Goal: Information Seeking & Learning: Check status

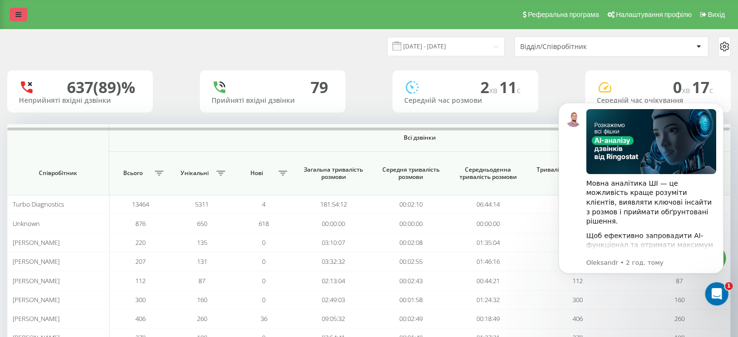
click at [16, 19] on link at bounding box center [18, 15] width 17 height 14
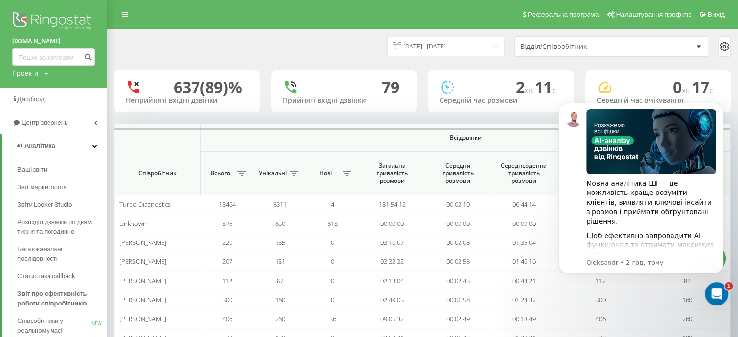
click at [635, 47] on div "Відділ/Співробітник" at bounding box center [578, 47] width 116 height 8
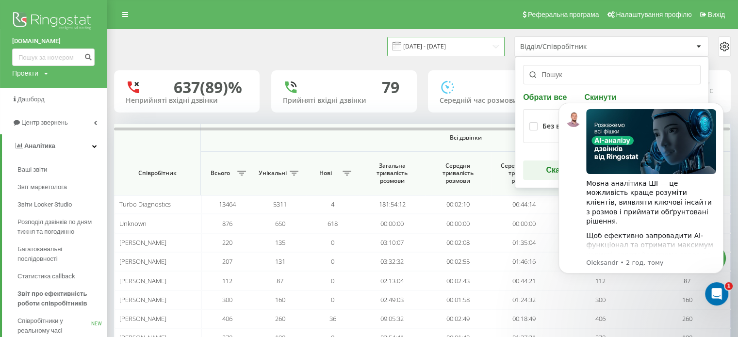
click at [471, 46] on input "[DATE] - [DATE]" at bounding box center [445, 46] width 117 height 19
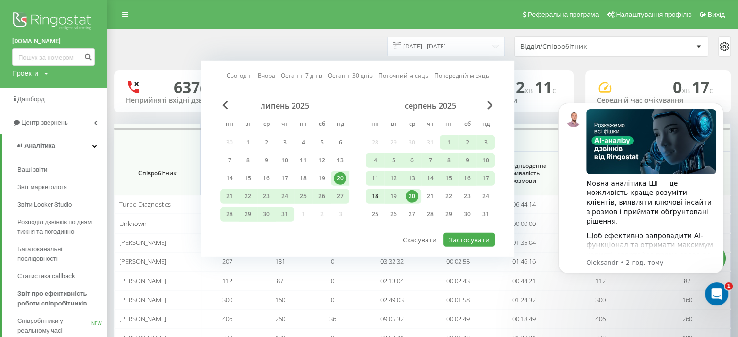
click at [376, 192] on div "18" at bounding box center [375, 196] width 13 height 13
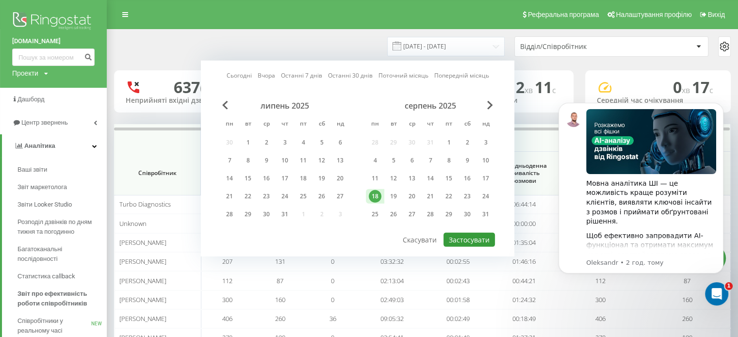
click at [472, 236] on button "Застосувати" at bounding box center [469, 240] width 51 height 14
type input "[DATE] - [DATE]"
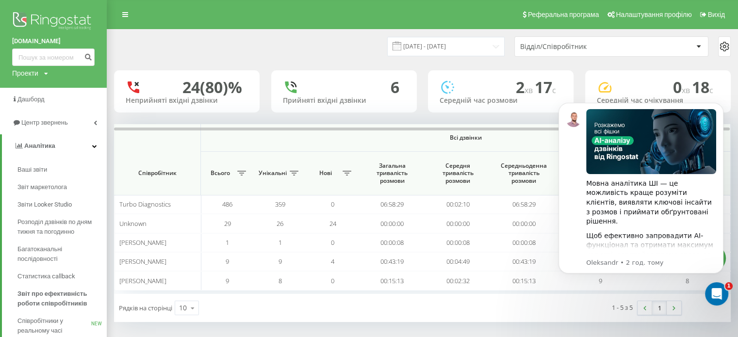
click at [658, 49] on div "Відділ/Співробітник" at bounding box center [606, 47] width 173 height 8
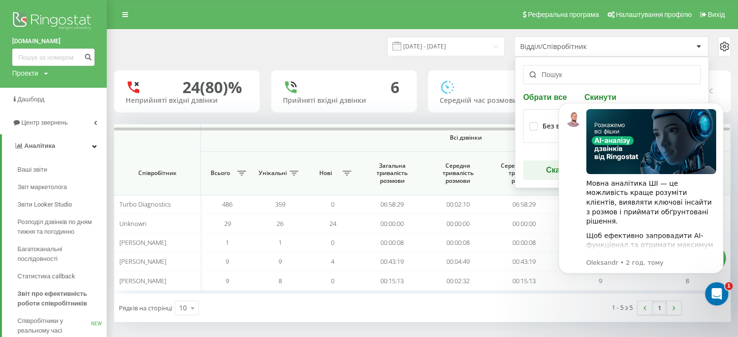
scroll to position [27, 0]
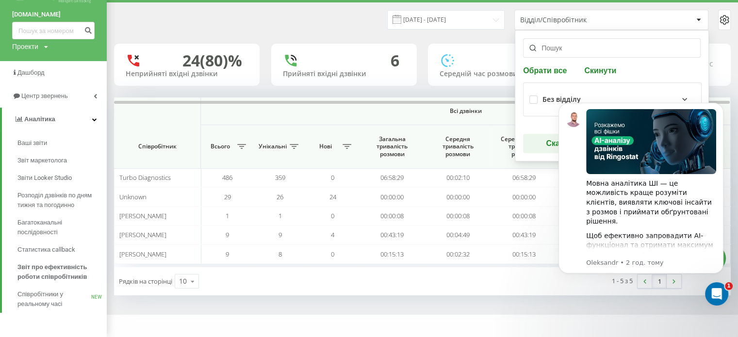
click at [574, 46] on input "text" at bounding box center [612, 47] width 178 height 19
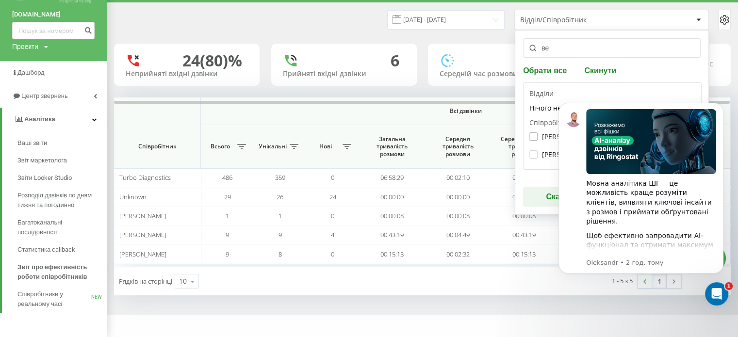
type input "ве"
click at [542, 134] on label "[PERSON_NAME]" at bounding box center [562, 136] width 67 height 8
checkbox input "true"
click at [722, 104] on icon "Dismiss notification" at bounding box center [720, 105] width 5 height 5
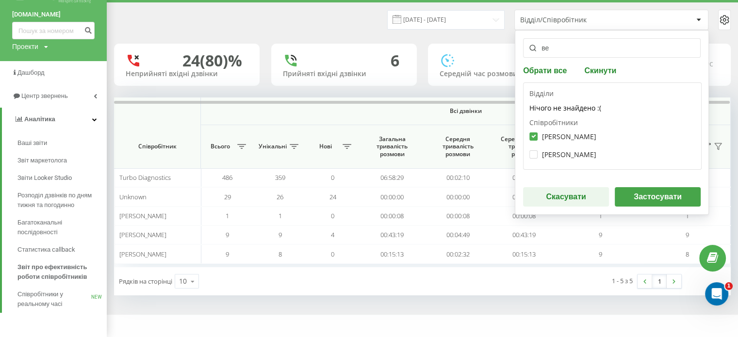
click at [658, 196] on button "Застосувати" at bounding box center [658, 196] width 86 height 19
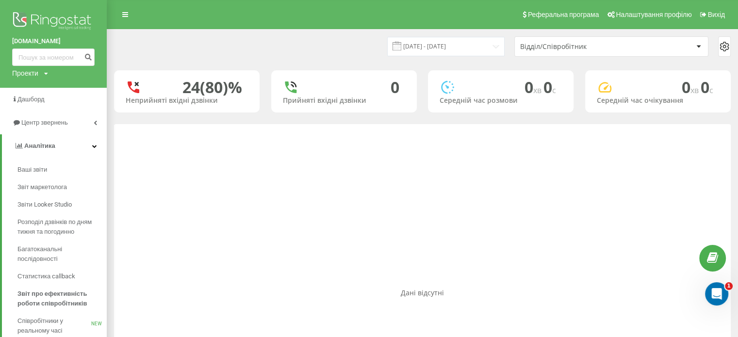
scroll to position [0, 0]
click at [476, 48] on input "[DATE] - [DATE]" at bounding box center [445, 46] width 117 height 19
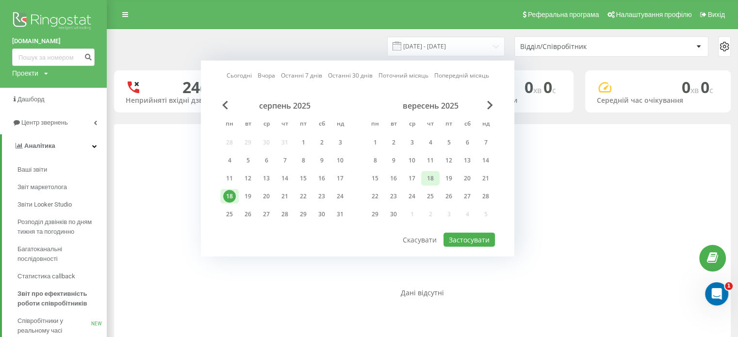
click at [431, 175] on div "18" at bounding box center [430, 178] width 13 height 13
click at [474, 234] on button "Застосувати" at bounding box center [469, 240] width 51 height 14
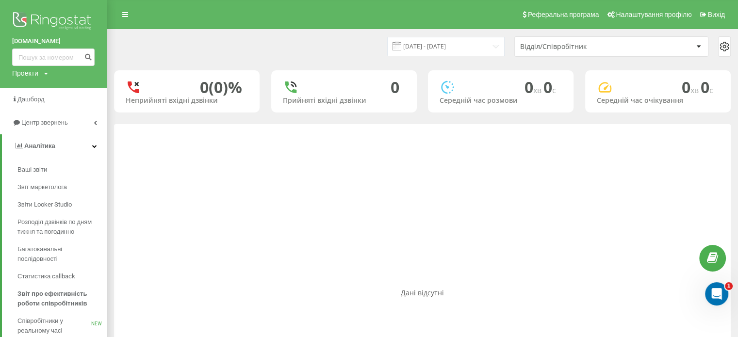
click at [492, 32] on div "18.09.2025 - 18.09.2025 Відділ/Співробітник" at bounding box center [422, 47] width 630 height 34
click at [491, 36] on div "18.09.2025 - 18.09.2025 Відділ/Співробітник" at bounding box center [577, 46] width 309 height 20
click at [481, 48] on input "18.09.2025 - 18.09.2025" at bounding box center [445, 46] width 117 height 19
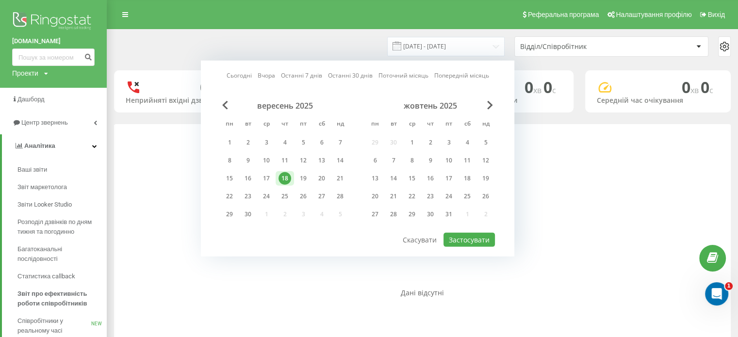
click at [220, 106] on div "вересень 2025" at bounding box center [284, 106] width 129 height 10
click at [227, 105] on span "Previous Month" at bounding box center [225, 105] width 6 height 9
click at [235, 194] on div "18" at bounding box center [229, 196] width 13 height 13
click at [470, 233] on button "Застосувати" at bounding box center [469, 240] width 51 height 14
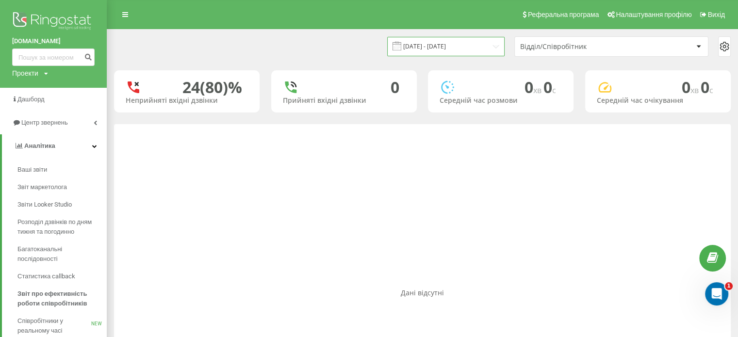
click at [494, 43] on input "[DATE] - [DATE]" at bounding box center [445, 46] width 117 height 19
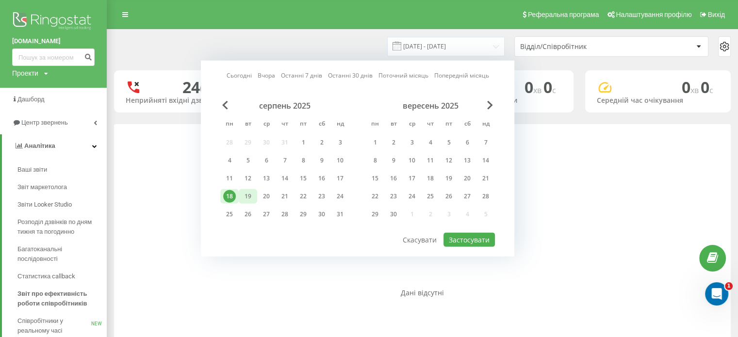
click at [250, 200] on div "19" at bounding box center [248, 196] width 13 height 13
click at [456, 245] on div "Сьогодні Вчора Останні 7 днів Останні 30 днів Поточний місяць Попередній місяць…" at bounding box center [357, 159] width 313 height 196
click at [457, 242] on button "Застосувати" at bounding box center [469, 240] width 51 height 14
type input "19.08.2025 - 19.08.2025"
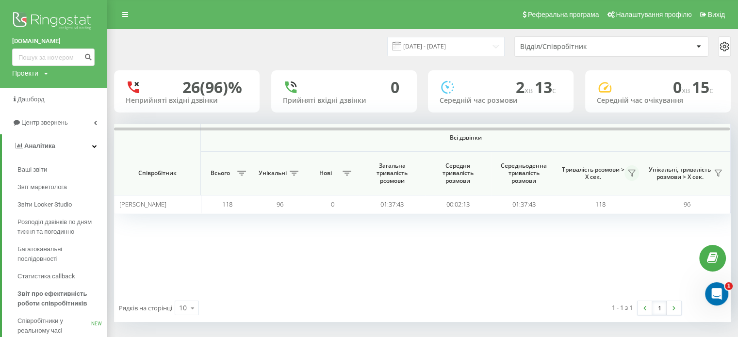
click at [631, 170] on icon at bounding box center [632, 173] width 8 height 8
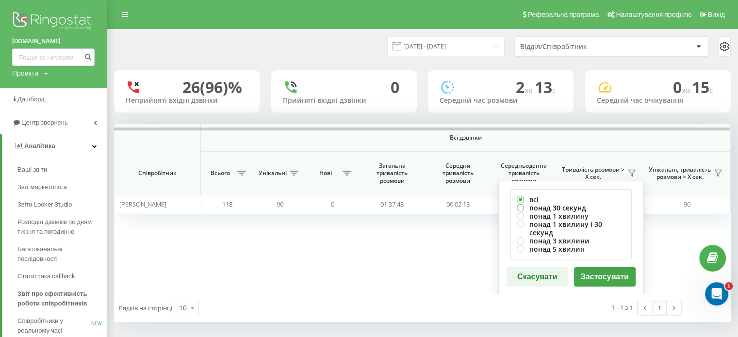
click at [568, 207] on label "понад 30 секунд" at bounding box center [571, 208] width 109 height 8
radio input "true"
click at [626, 269] on button "Застосувати" at bounding box center [605, 276] width 62 height 19
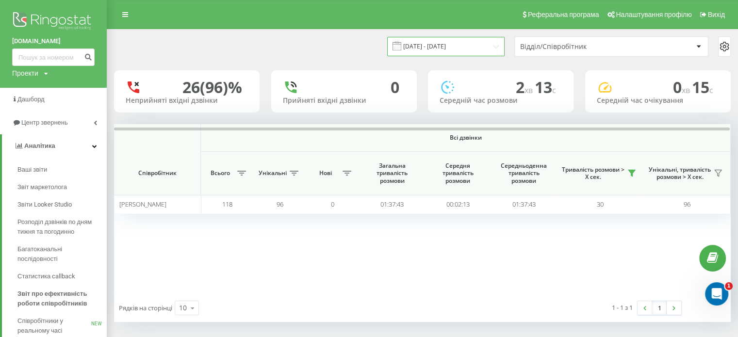
click at [479, 46] on input "19.08.2025 - 19.08.2025" at bounding box center [445, 46] width 117 height 19
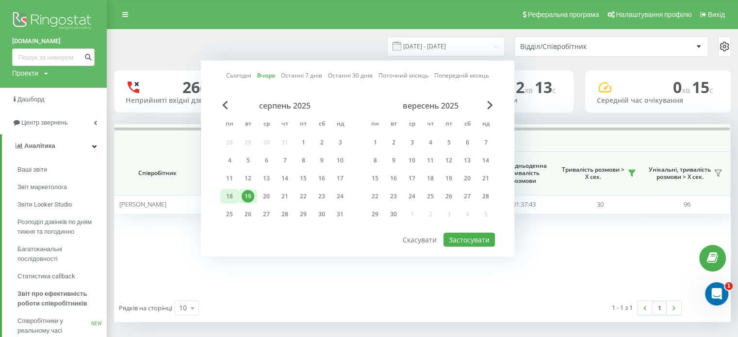
click at [231, 198] on div "18" at bounding box center [229, 196] width 13 height 13
click at [458, 242] on button "Застосувати" at bounding box center [469, 240] width 51 height 14
type input "[DATE] - [DATE]"
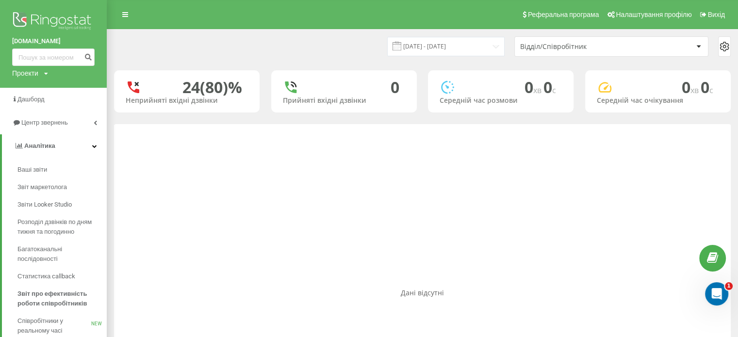
click at [552, 48] on div "Відділ/Співробітник" at bounding box center [578, 47] width 116 height 8
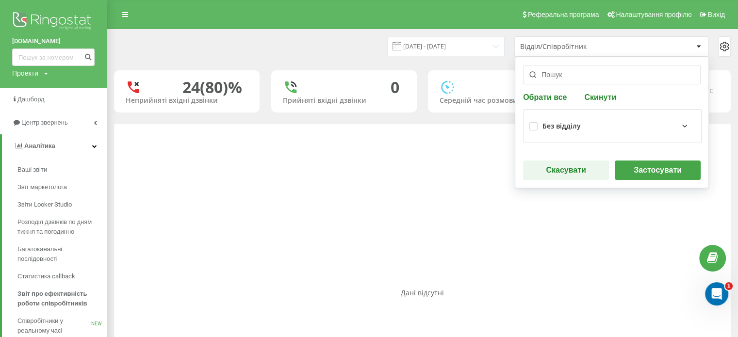
click at [555, 77] on input "text" at bounding box center [612, 74] width 178 height 19
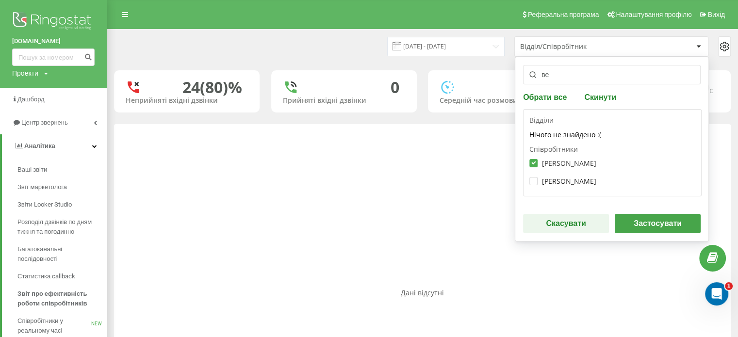
type input "ве"
click at [576, 161] on label "[PERSON_NAME]" at bounding box center [562, 163] width 67 height 8
checkbox input "false"
click at [571, 180] on label "[PERSON_NAME]" at bounding box center [562, 181] width 67 height 8
checkbox input "true"
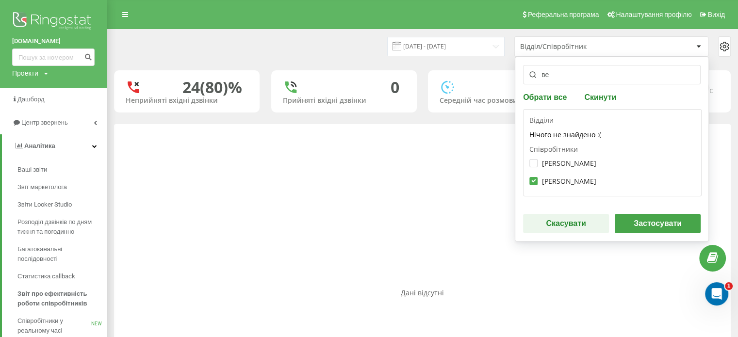
click at [661, 223] on button "Застосувати" at bounding box center [658, 223] width 86 height 19
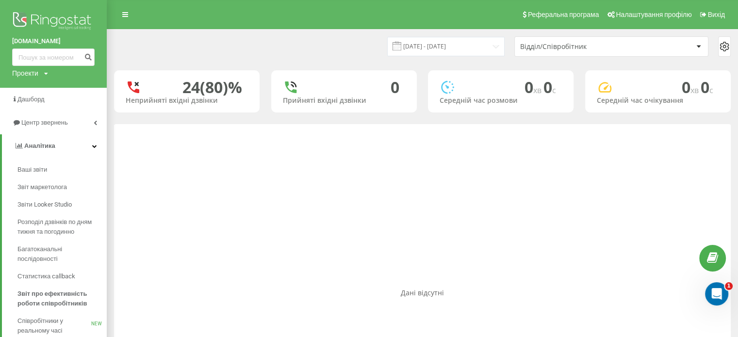
click at [580, 46] on div "Відділ/Співробітник" at bounding box center [578, 47] width 116 height 8
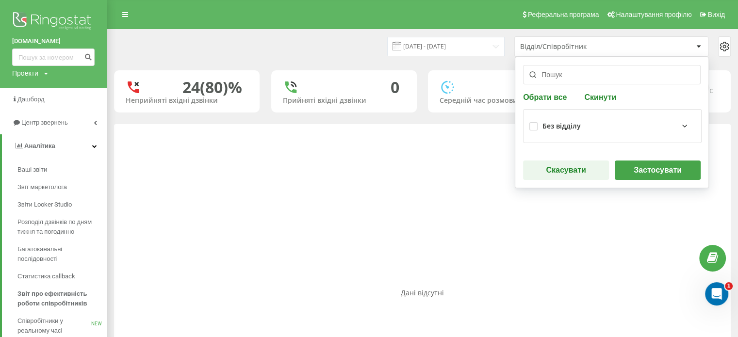
click at [559, 126] on div "Без відділу" at bounding box center [562, 126] width 38 height 8
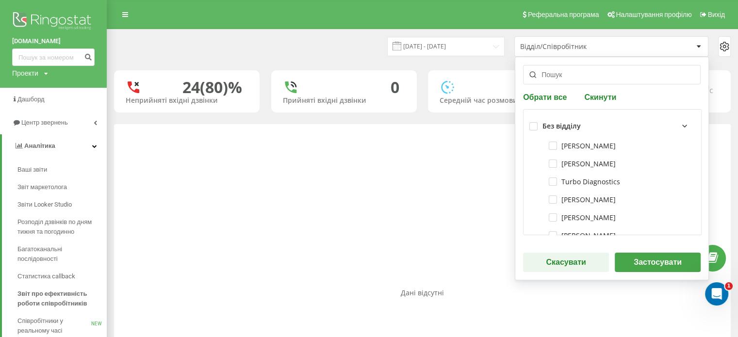
scroll to position [69, 0]
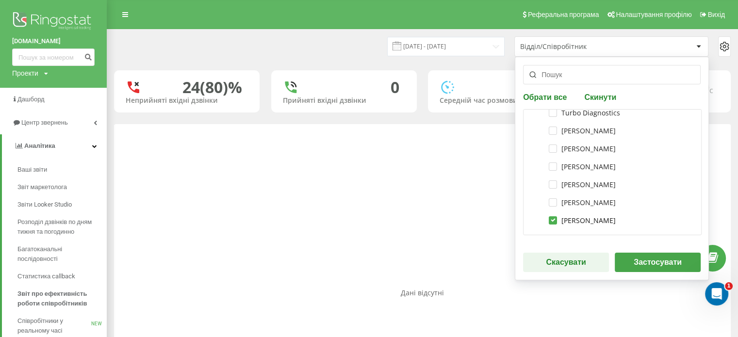
click at [574, 223] on label "[PERSON_NAME]" at bounding box center [582, 220] width 67 height 8
checkbox input "false"
click at [588, 184] on label "[PERSON_NAME]" at bounding box center [582, 185] width 67 height 8
checkbox input "true"
click at [642, 258] on button "Застосувати" at bounding box center [658, 262] width 86 height 19
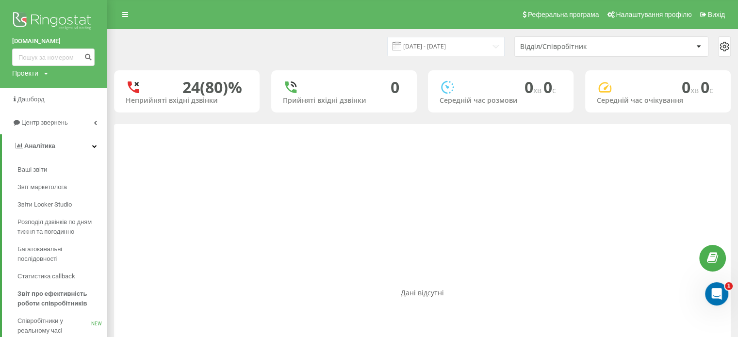
scroll to position [0, 0]
click at [485, 42] on input "[DATE] - [DATE]" at bounding box center [445, 46] width 117 height 19
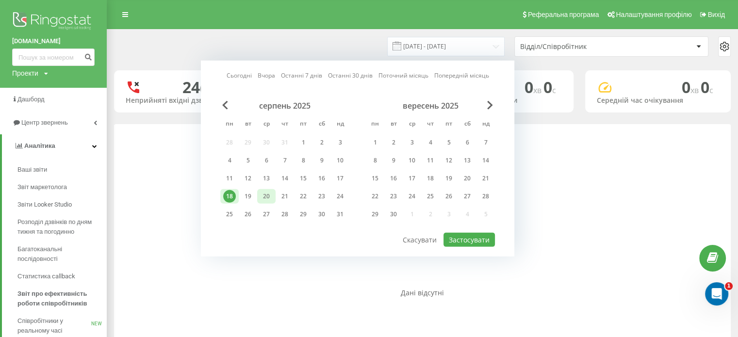
click at [268, 194] on div "20" at bounding box center [266, 196] width 13 height 13
click at [476, 233] on button "Застосувати" at bounding box center [469, 240] width 51 height 14
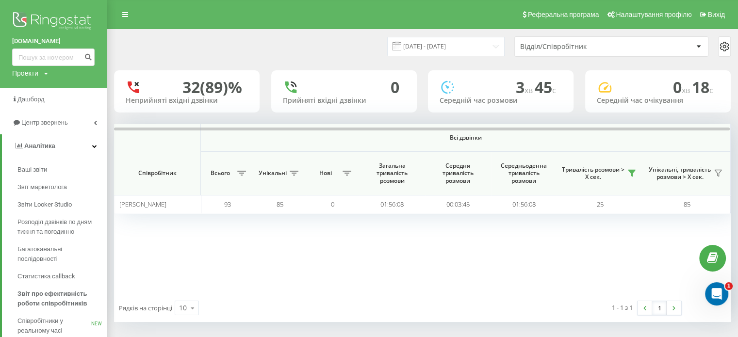
click at [559, 43] on div "Відділ/Співробітник" at bounding box center [578, 47] width 116 height 8
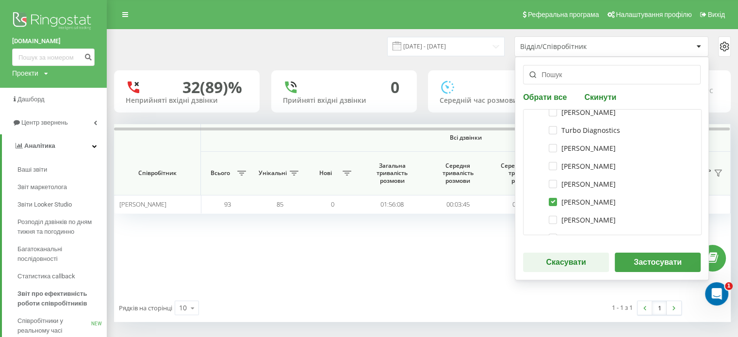
scroll to position [8, 0]
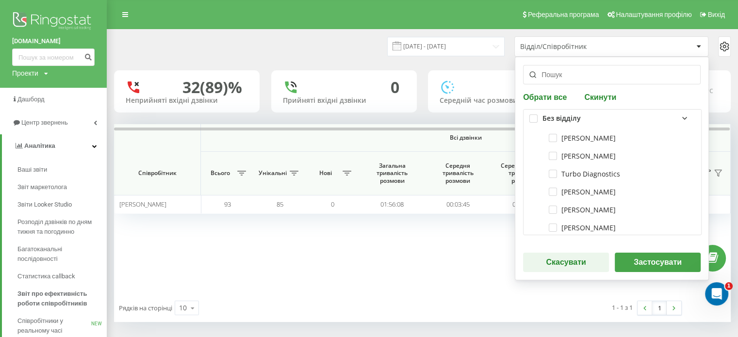
click at [452, 273] on div "Всі дзвінки Співробітник Всього Унікальні Нові Загальна тривалість розмови Сере…" at bounding box center [422, 209] width 617 height 170
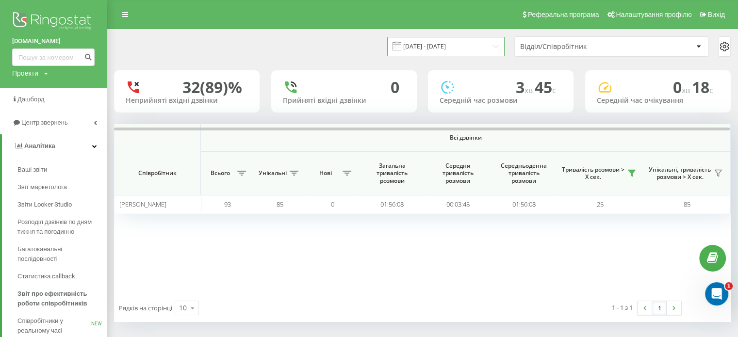
click at [482, 43] on input "[DATE] - [DATE]" at bounding box center [445, 46] width 117 height 19
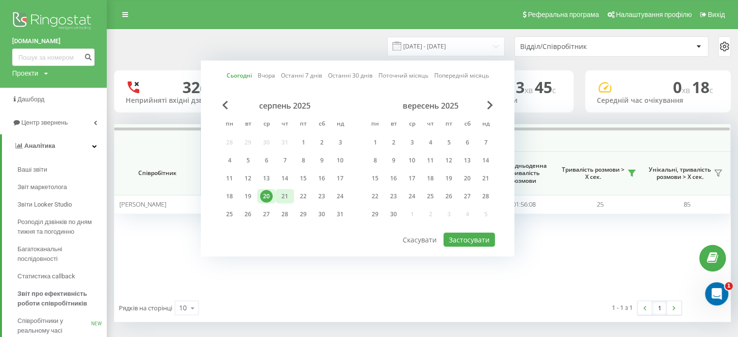
click at [283, 198] on div "21" at bounding box center [285, 196] width 13 height 13
click at [465, 241] on button "Застосувати" at bounding box center [469, 240] width 51 height 14
type input "21.08.2025 - 21.08.2025"
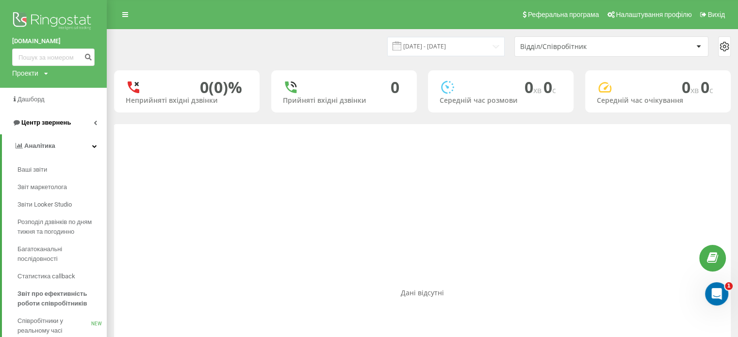
click at [41, 120] on span "Центр звернень" at bounding box center [45, 122] width 49 height 7
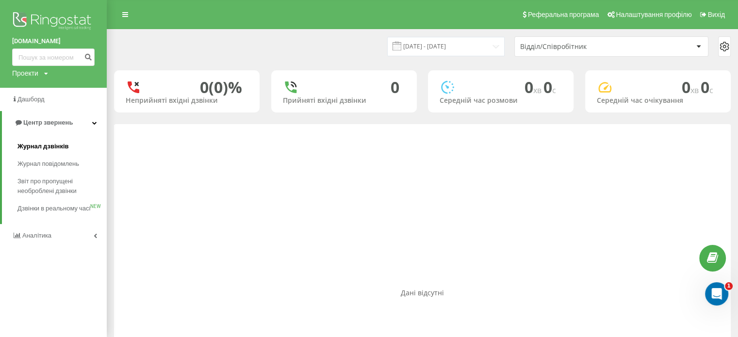
click at [48, 144] on span "Журнал дзвінків" at bounding box center [42, 147] width 51 height 10
click at [57, 151] on span "Журнал дзвінків" at bounding box center [42, 147] width 51 height 10
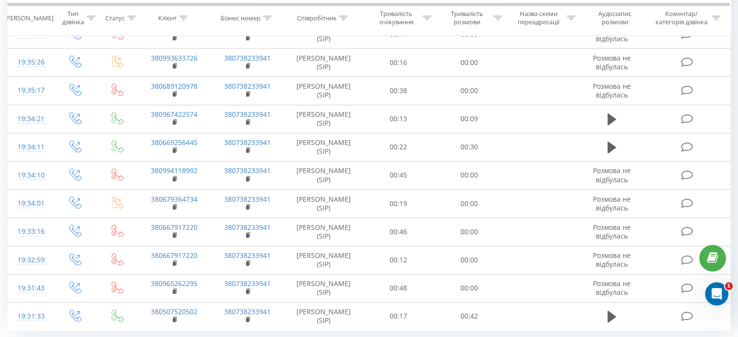
scroll to position [547, 0]
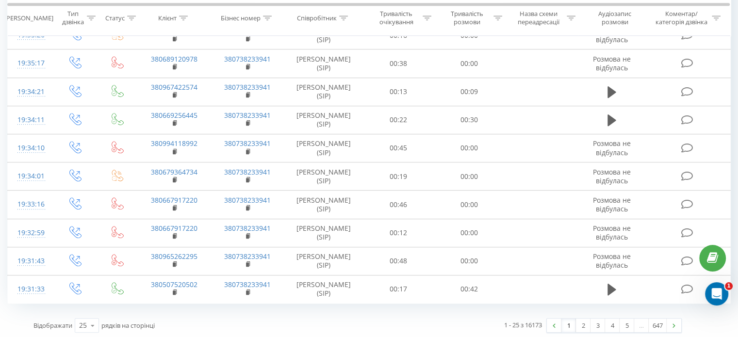
click at [571, 324] on link "1" at bounding box center [568, 326] width 15 height 14
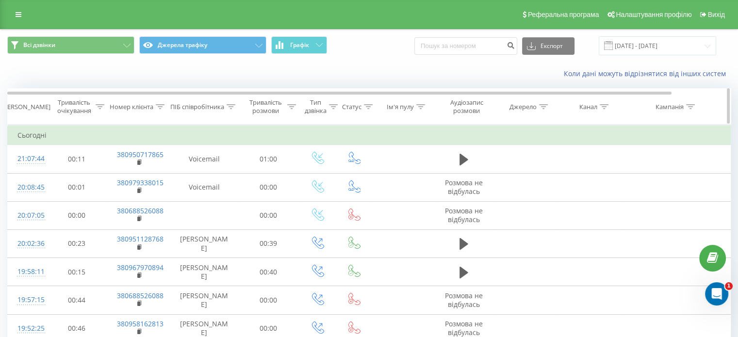
click at [603, 104] on icon at bounding box center [604, 106] width 9 height 5
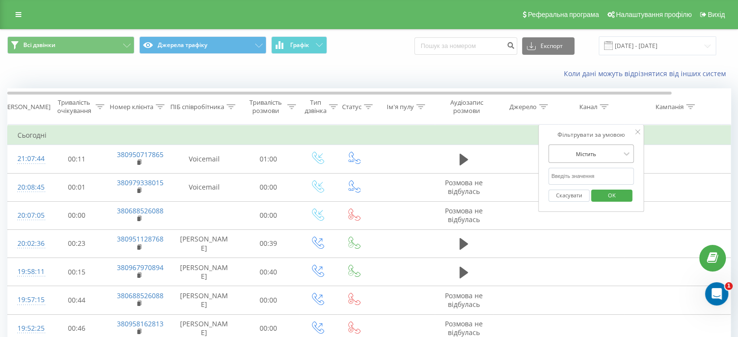
click at [600, 156] on div at bounding box center [585, 153] width 69 height 9
click at [208, 103] on div "ПІБ співробітника" at bounding box center [197, 107] width 54 height 8
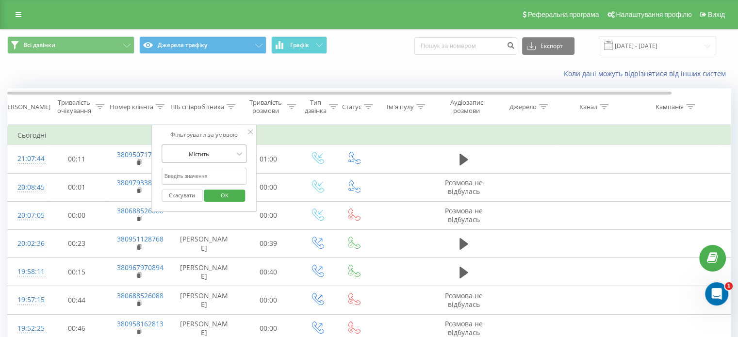
click at [204, 151] on div at bounding box center [199, 153] width 69 height 9
type input "заго"
click at [214, 154] on div at bounding box center [199, 153] width 69 height 9
click at [199, 157] on div at bounding box center [199, 153] width 69 height 9
click at [214, 78] on div "Коли дані можуть відрізнятися вiд інших систем" at bounding box center [368, 73] width 737 height 23
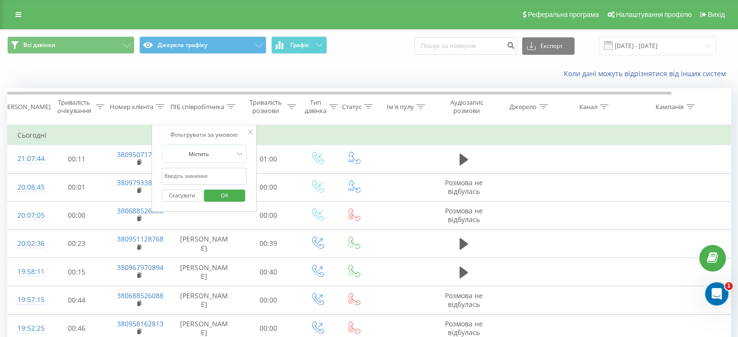
click at [282, 137] on td "Сьогодні" at bounding box center [401, 135] width 786 height 19
click at [398, 107] on div "Ім'я пулу" at bounding box center [400, 107] width 27 height 8
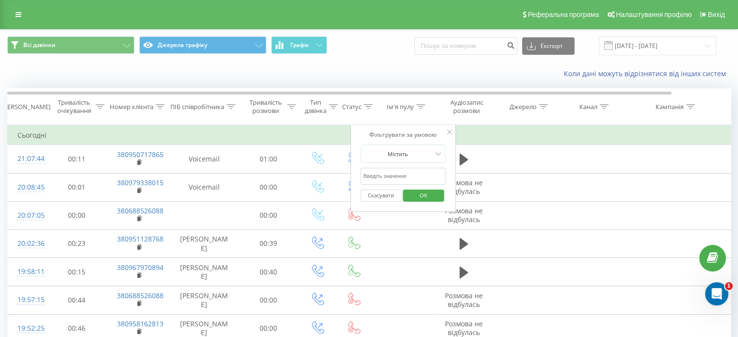
click at [370, 66] on div "Коли дані можуть відрізнятися вiд інших систем" at bounding box center [368, 73] width 737 height 23
click at [16, 10] on link at bounding box center [18, 15] width 17 height 14
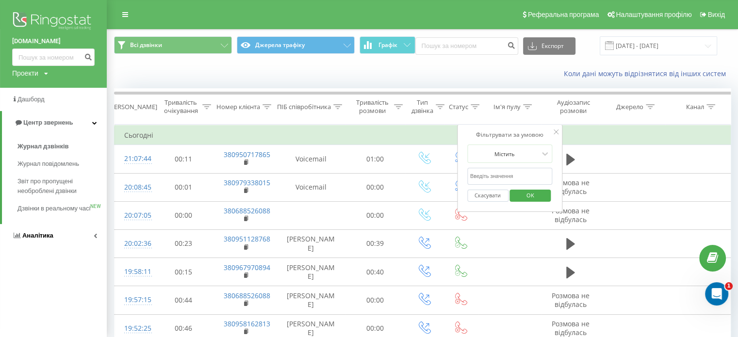
click at [47, 239] on span "Аналiтика" at bounding box center [37, 235] width 31 height 7
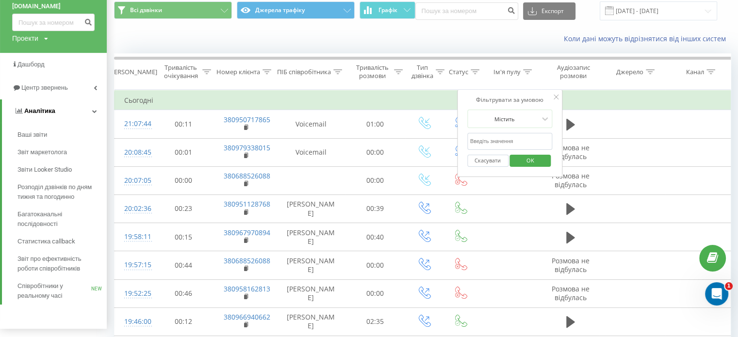
scroll to position [36, 0]
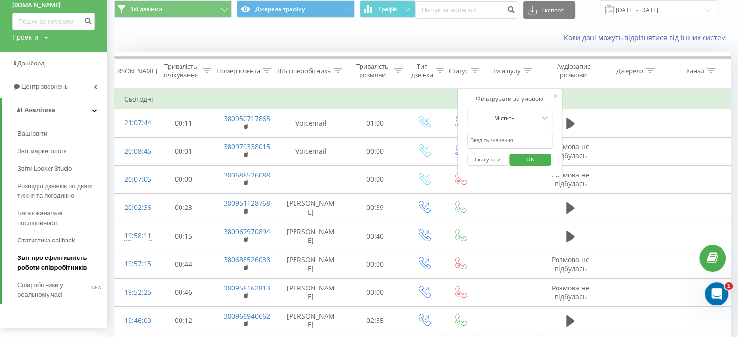
click at [44, 264] on span "Звіт про ефективність роботи співробітників" at bounding box center [59, 262] width 84 height 19
click at [75, 258] on span "Звіт про ефективність роботи співробітників" at bounding box center [59, 262] width 84 height 19
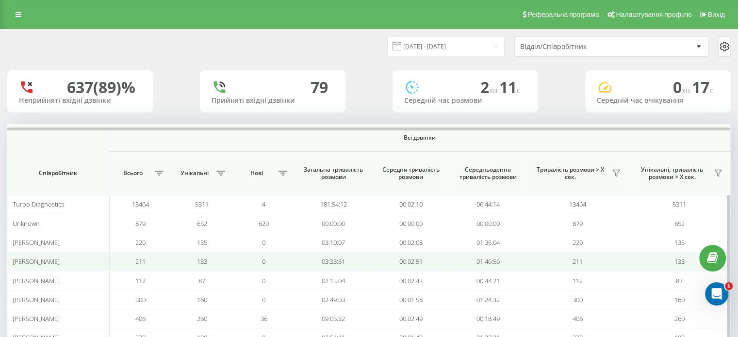
scroll to position [1, 0]
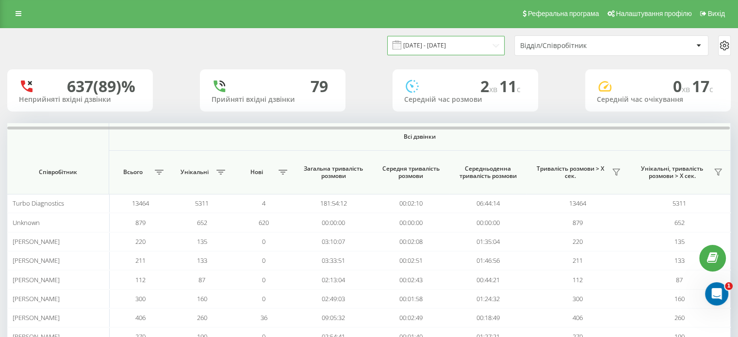
click at [425, 48] on input "[DATE] - [DATE]" at bounding box center [445, 45] width 117 height 19
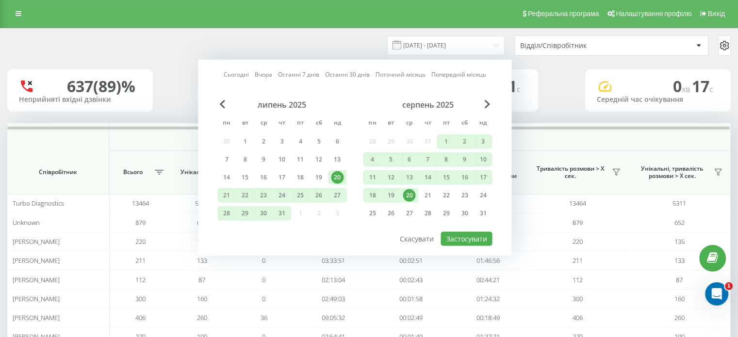
click at [412, 193] on div "20" at bounding box center [409, 195] width 13 height 13
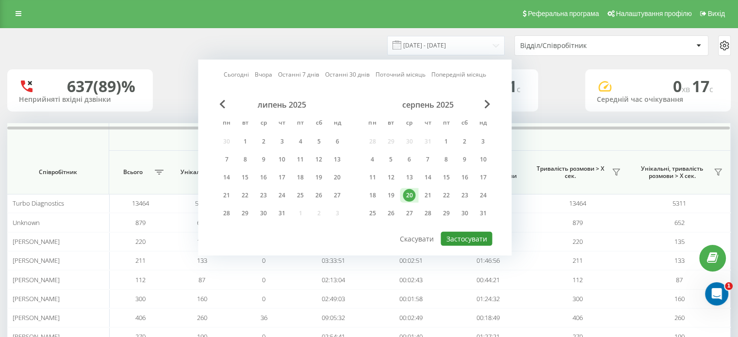
click at [461, 238] on button "Застосувати" at bounding box center [466, 239] width 51 height 14
type input "[DATE] - [DATE]"
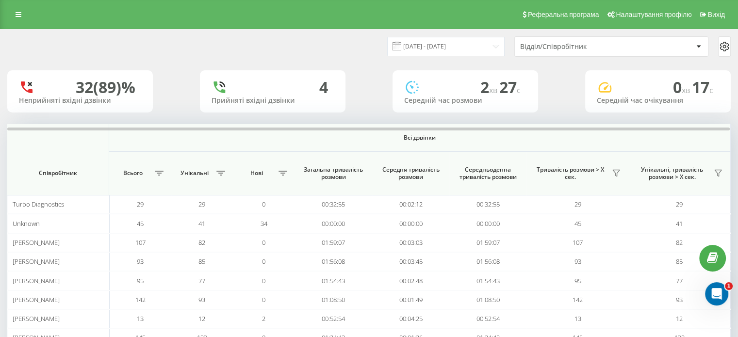
click at [579, 44] on div "Відділ/Співробітник" at bounding box center [578, 47] width 116 height 8
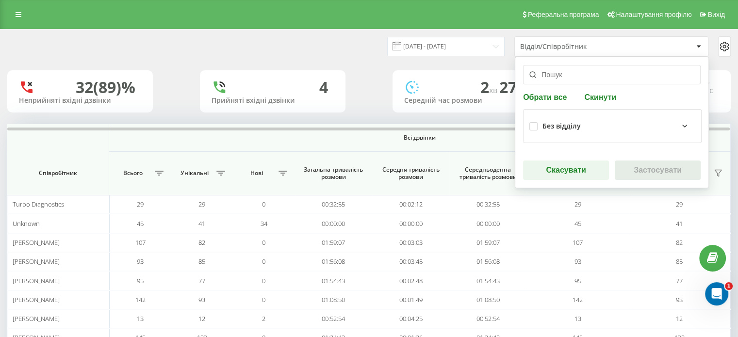
click at [561, 81] on input "text" at bounding box center [612, 74] width 178 height 19
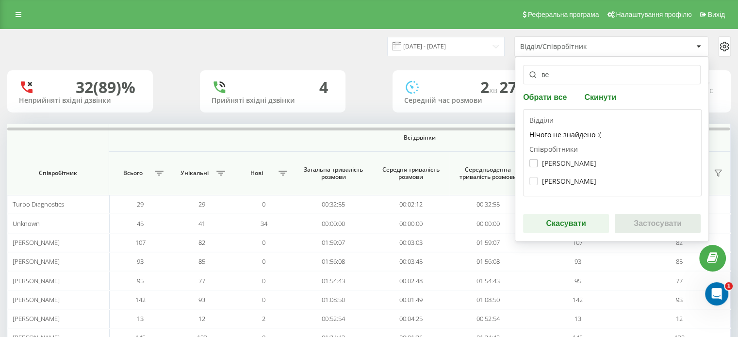
type input "ве"
click at [583, 163] on label "[PERSON_NAME]" at bounding box center [562, 163] width 67 height 8
checkbox input "true"
click at [639, 220] on button "Застосувати" at bounding box center [658, 223] width 86 height 19
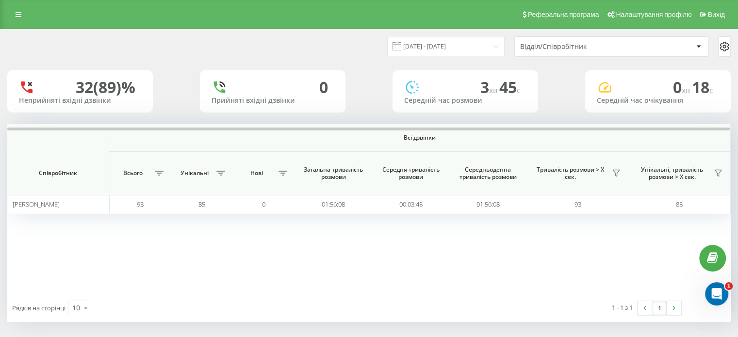
click at [572, 176] on span "Тривалість розмови > Х сек." at bounding box center [570, 173] width 78 height 15
click at [615, 172] on icon at bounding box center [616, 173] width 7 height 6
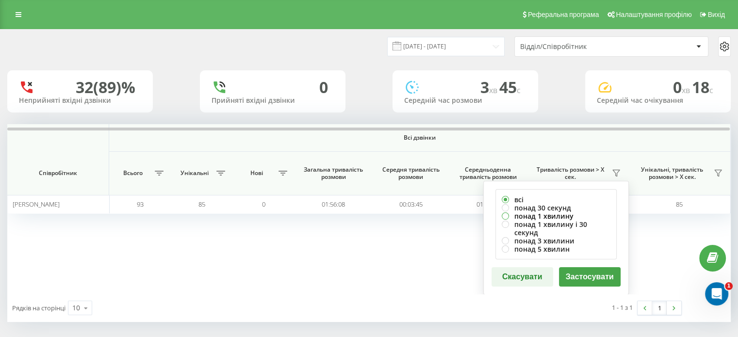
click at [562, 212] on label "понад 1 хвилину" at bounding box center [556, 216] width 109 height 8
radio input "true"
click at [549, 205] on label "понад 30 секунд" at bounding box center [556, 208] width 109 height 8
radio input "true"
click at [584, 267] on button "Застосувати" at bounding box center [590, 276] width 62 height 19
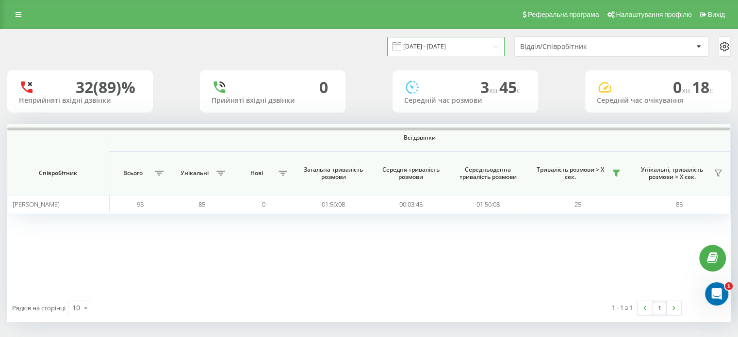
click at [479, 45] on input "[DATE] - [DATE]" at bounding box center [445, 46] width 117 height 19
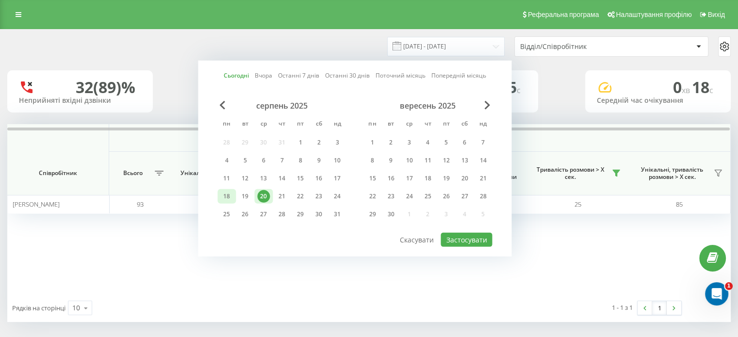
click at [231, 196] on div "18" at bounding box center [226, 196] width 13 height 13
click at [465, 233] on button "Застосувати" at bounding box center [466, 240] width 51 height 14
type input "[DATE] - [DATE]"
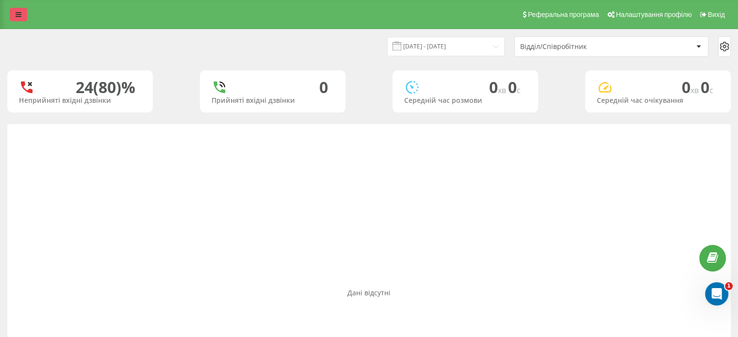
click at [16, 12] on icon at bounding box center [19, 14] width 6 height 7
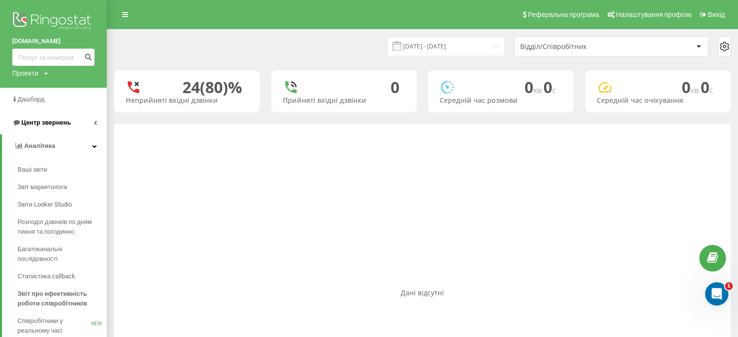
click at [43, 124] on span "Центр звернень" at bounding box center [45, 122] width 49 height 7
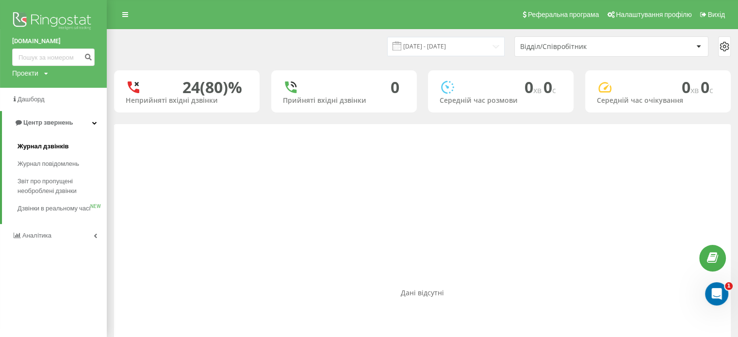
click at [45, 151] on span "Журнал дзвінків" at bounding box center [42, 147] width 51 height 10
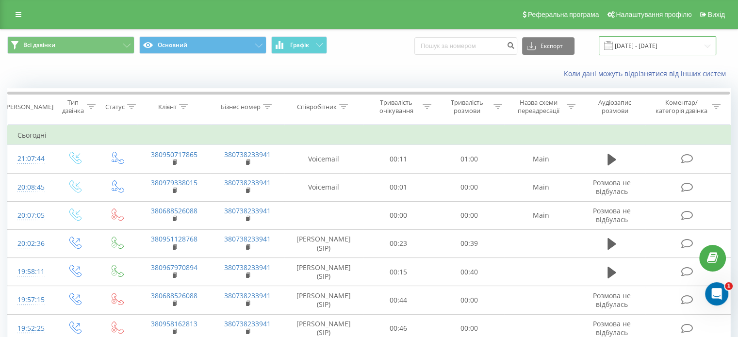
click at [645, 43] on input "[DATE] - [DATE]" at bounding box center [657, 45] width 117 height 19
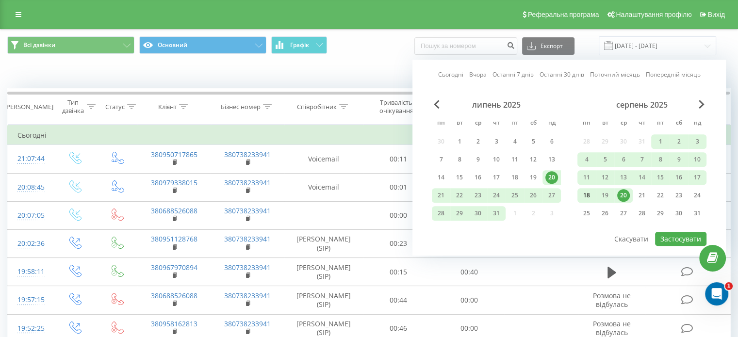
click at [594, 193] on div "18" at bounding box center [586, 195] width 18 height 15
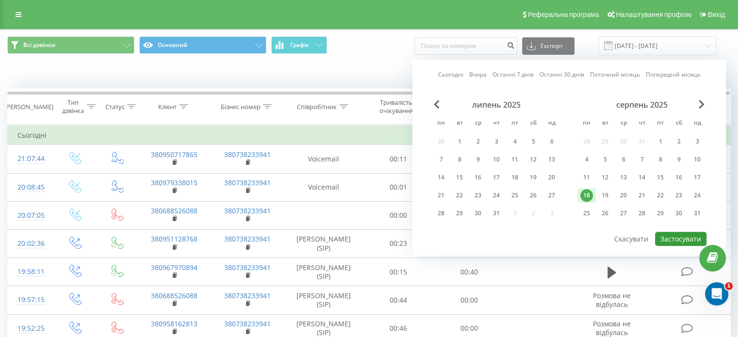
click at [679, 239] on button "Застосувати" at bounding box center [680, 239] width 51 height 14
type input "[DATE] - [DATE]"
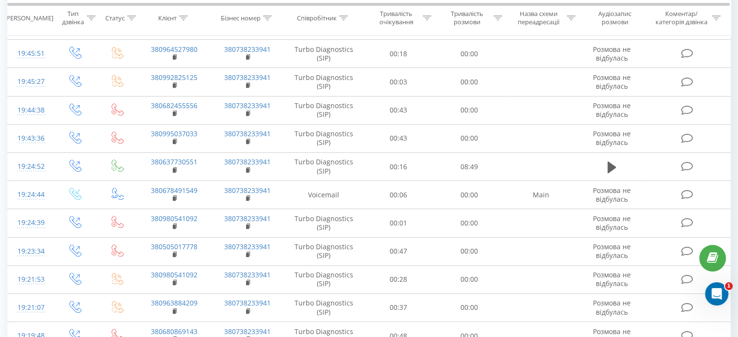
scroll to position [547, 0]
